Goal: Task Accomplishment & Management: Manage account settings

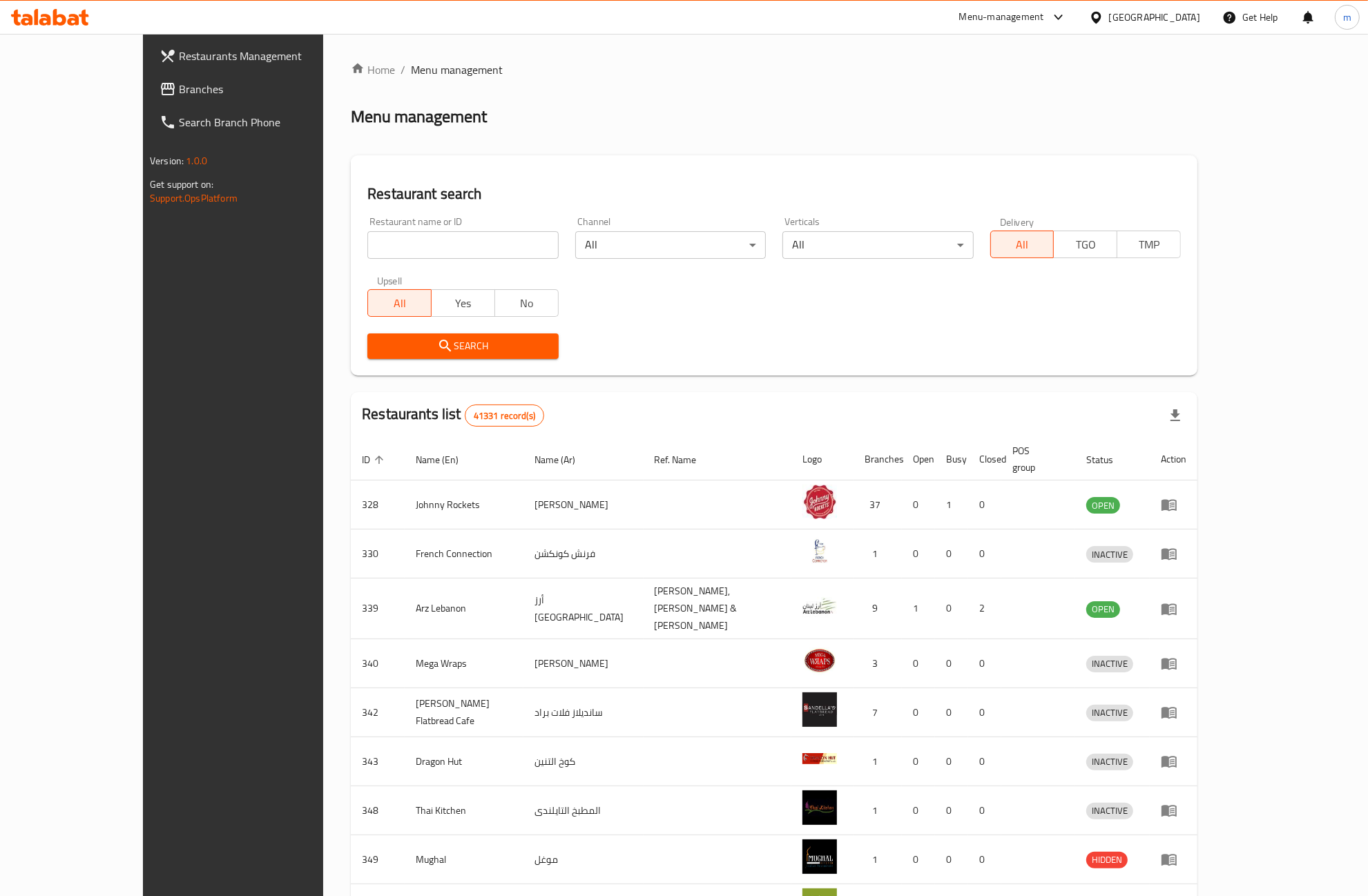
click at [178, 87] on span "Branches" at bounding box center [269, 89] width 181 height 17
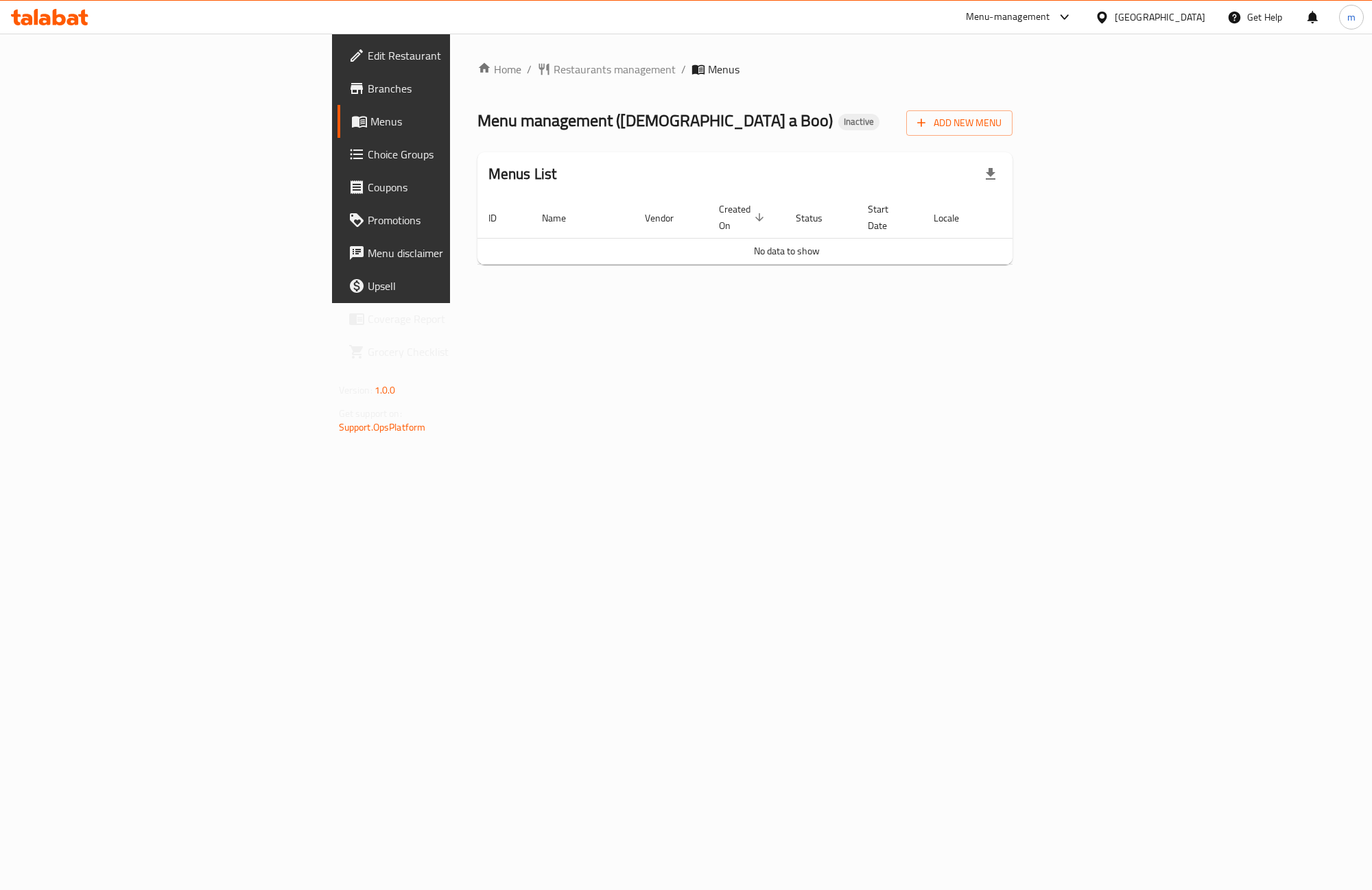
click at [337, 100] on link "Branches" at bounding box center [449, 89] width 224 height 33
click at [367, 56] on span "Edit Restaurant" at bounding box center [459, 56] width 183 height 16
